Goal: Participate in discussion: Engage in conversation with other users on a specific topic

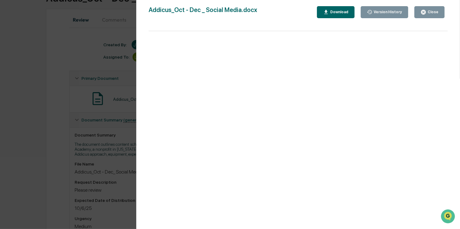
click at [67, 146] on div "Version History [DATE] 04:17 PM [PERSON_NAME] [DATE] 03:46 PM [PERSON_NAME] [DA…" at bounding box center [230, 114] width 460 height 229
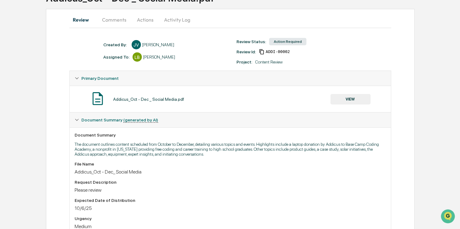
click at [114, 22] on button "Comments" at bounding box center [114, 19] width 34 height 15
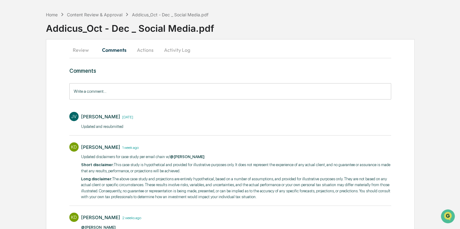
scroll to position [19, 0]
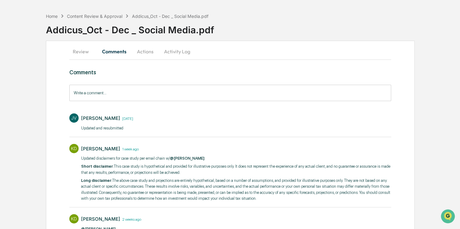
click at [86, 54] on button "Review" at bounding box center [83, 51] width 28 height 15
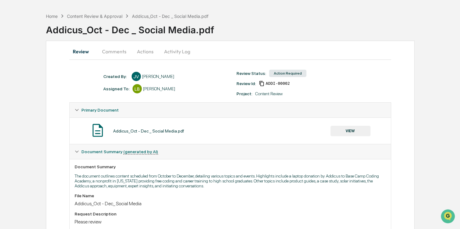
click at [118, 53] on button "Comments" at bounding box center [114, 51] width 34 height 15
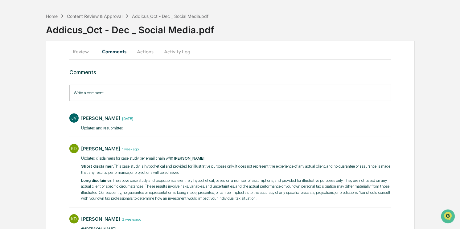
click at [82, 51] on button "Review" at bounding box center [83, 51] width 28 height 15
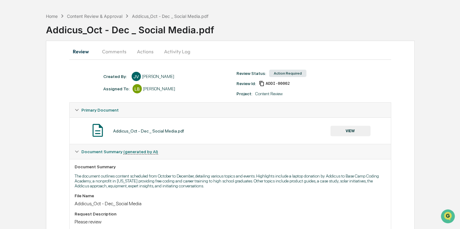
click at [184, 50] on button "Activity Log" at bounding box center [177, 51] width 36 height 15
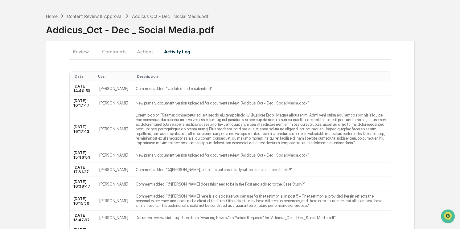
click at [152, 48] on button "Actions" at bounding box center [145, 51] width 28 height 15
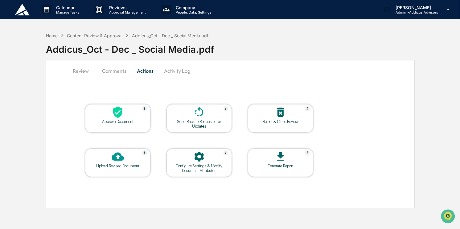
click at [122, 110] on icon at bounding box center [118, 112] width 12 height 12
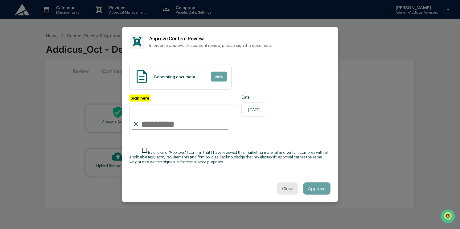
click at [284, 188] on button "Close" at bounding box center [287, 189] width 21 height 12
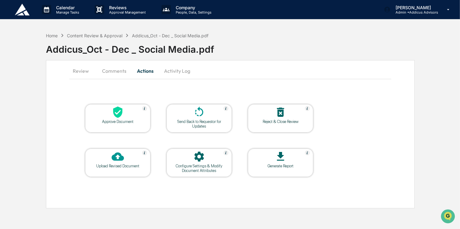
click at [88, 69] on button "Review" at bounding box center [83, 71] width 28 height 15
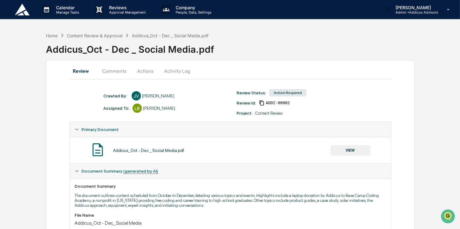
click at [112, 71] on button "Comments" at bounding box center [114, 71] width 34 height 15
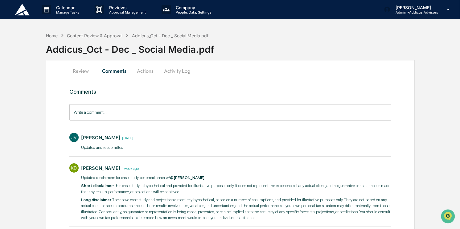
click at [119, 116] on input "Write a comment..." at bounding box center [230, 112] width 322 height 16
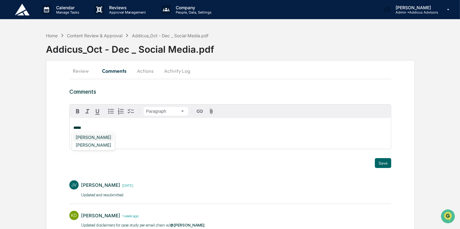
click at [87, 138] on div "[PERSON_NAME]" at bounding box center [93, 138] width 40 height 8
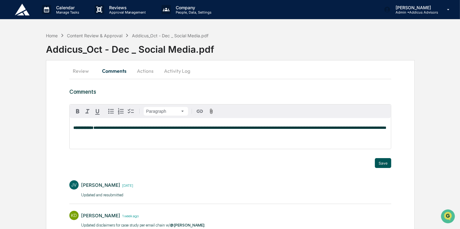
click at [385, 163] on button "Save" at bounding box center [383, 163] width 16 height 10
